Goal: Feedback & Contribution: Leave review/rating

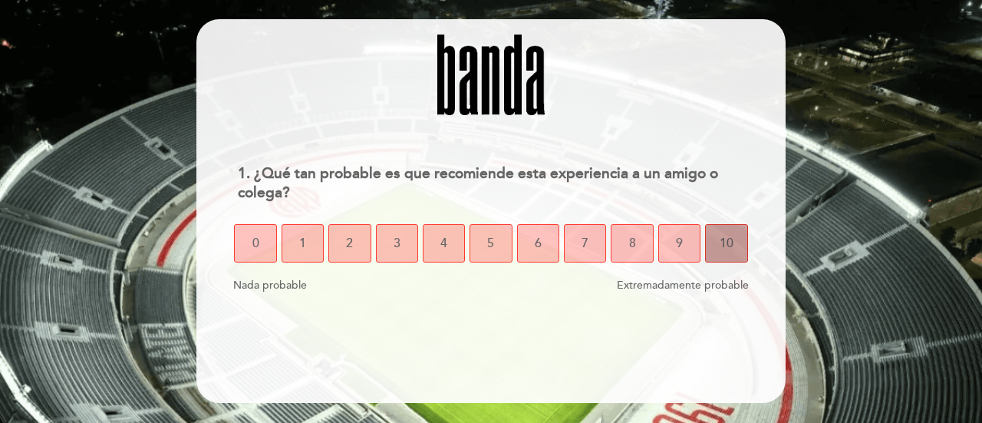
click at [737, 239] on button "10" at bounding box center [726, 243] width 42 height 38
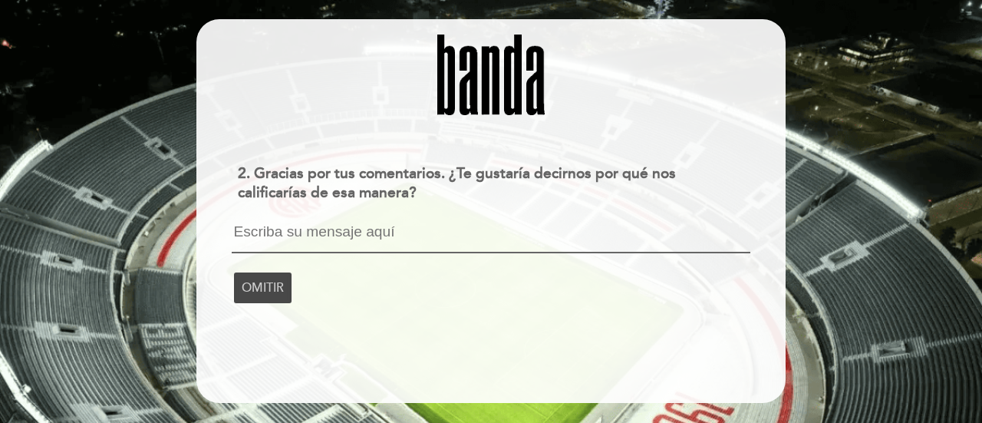
click at [254, 294] on span "OMITIR" at bounding box center [263, 287] width 42 height 43
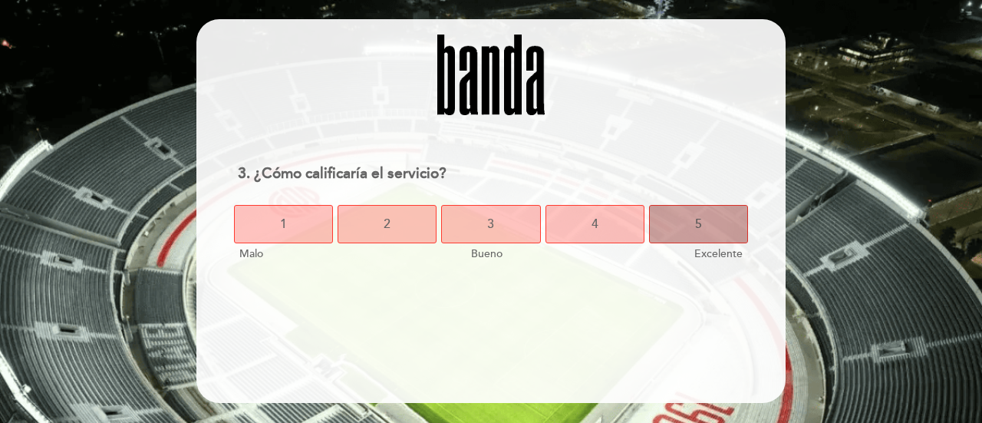
click at [691, 225] on button "5" at bounding box center [698, 224] width 99 height 38
click at [700, 229] on span "5" at bounding box center [698, 224] width 7 height 43
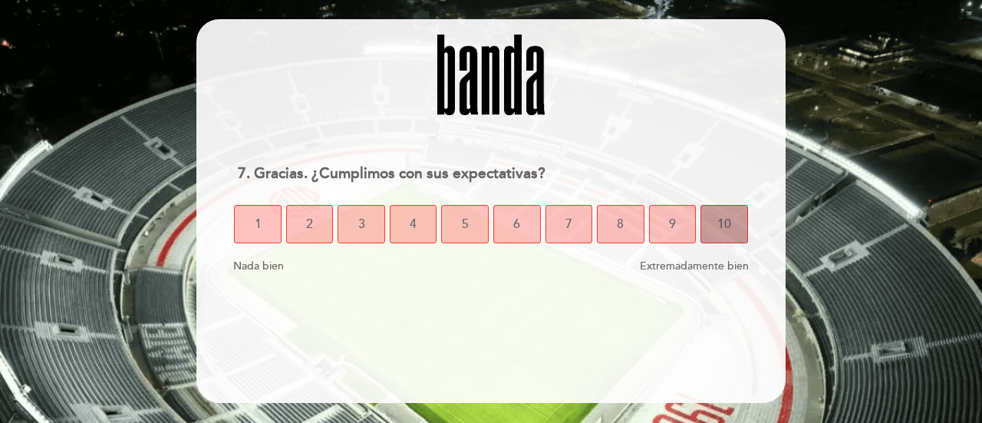
click at [731, 222] on button "10" at bounding box center [725, 224] width 48 height 38
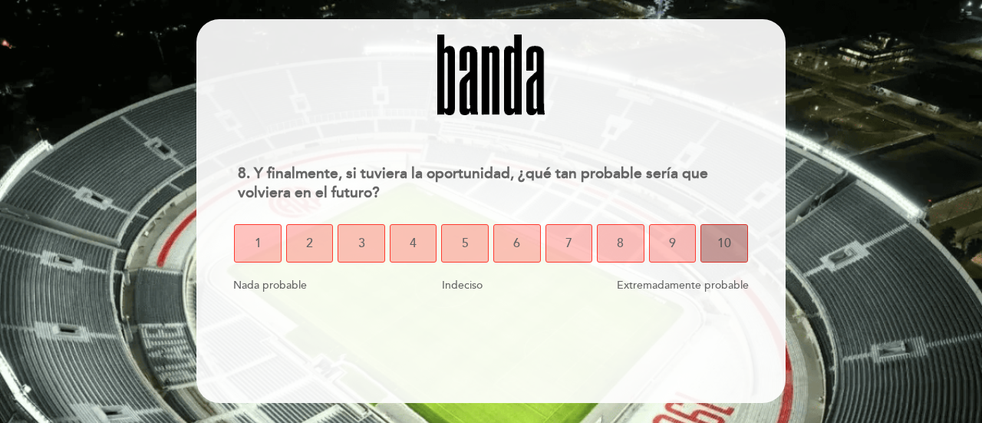
click at [732, 234] on button "10" at bounding box center [725, 243] width 48 height 38
select select "es"
